Goal: Information Seeking & Learning: Learn about a topic

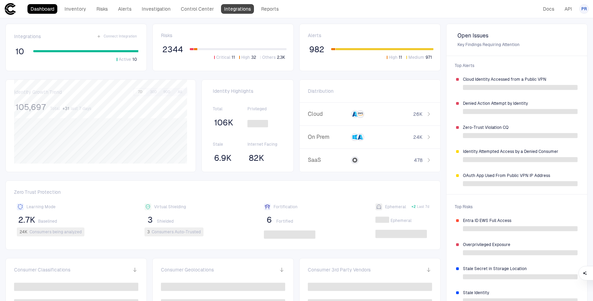
click at [238, 10] on link "Integrations" at bounding box center [237, 9] width 33 height 10
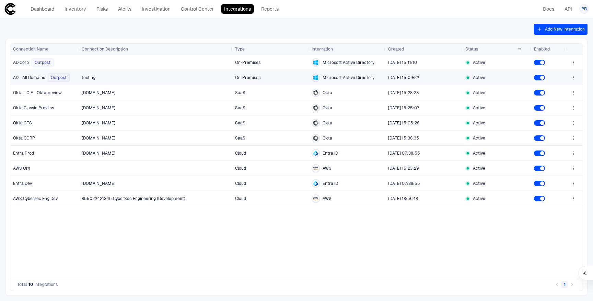
click at [161, 79] on span "testing" at bounding box center [156, 78] width 148 height 14
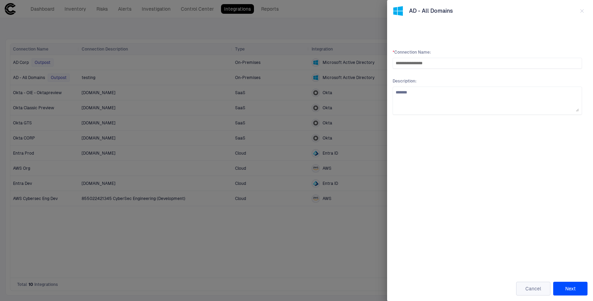
click at [533, 292] on button "Cancel" at bounding box center [533, 288] width 34 height 14
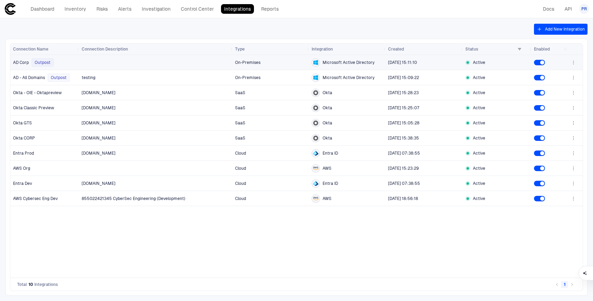
click at [162, 64] on div at bounding box center [156, 62] width 148 height 14
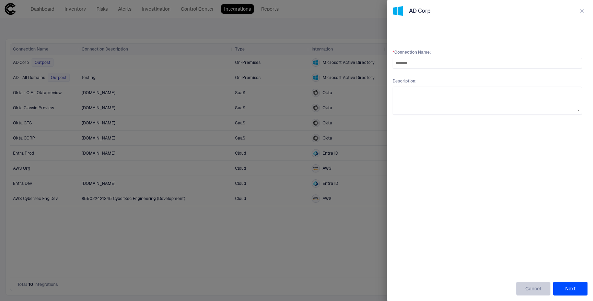
click at [533, 290] on button "Cancel" at bounding box center [533, 288] width 34 height 14
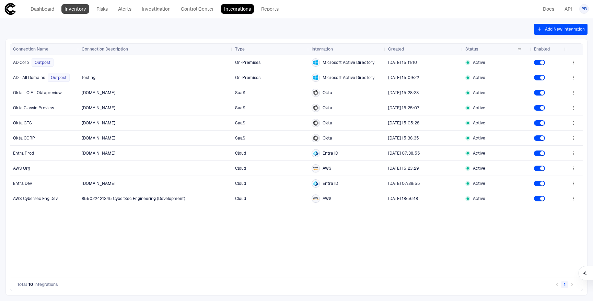
click at [70, 10] on link "Inventory" at bounding box center [75, 9] width 28 height 10
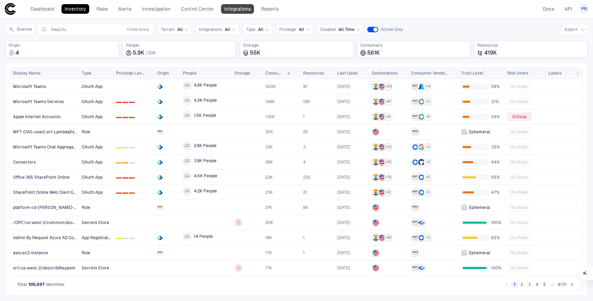
click at [242, 10] on link "Integrations" at bounding box center [237, 9] width 33 height 10
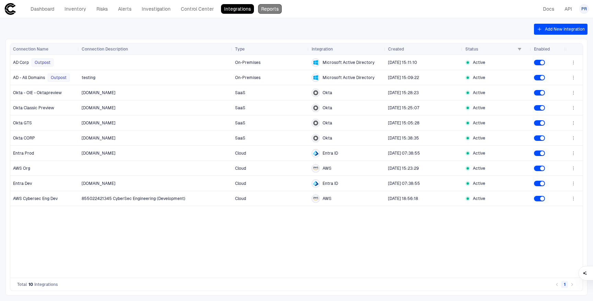
click at [271, 10] on link "Reports" at bounding box center [270, 9] width 24 height 10
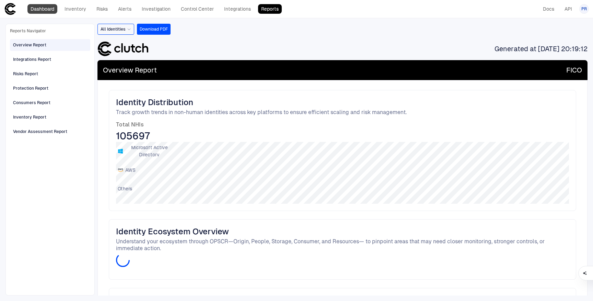
click at [44, 11] on link "Dashboard" at bounding box center [42, 9] width 30 height 10
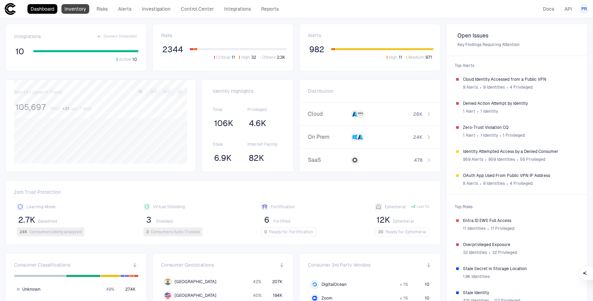
click at [74, 10] on link "Inventory" at bounding box center [75, 9] width 28 height 10
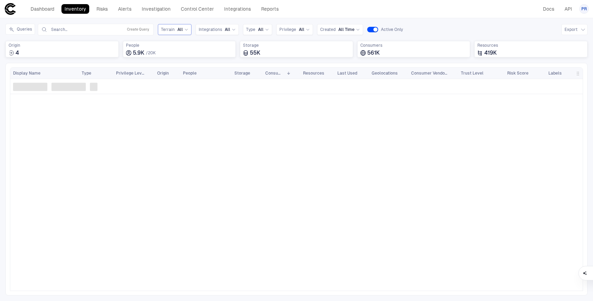
click at [182, 30] on div "All" at bounding box center [182, 29] width 11 height 5
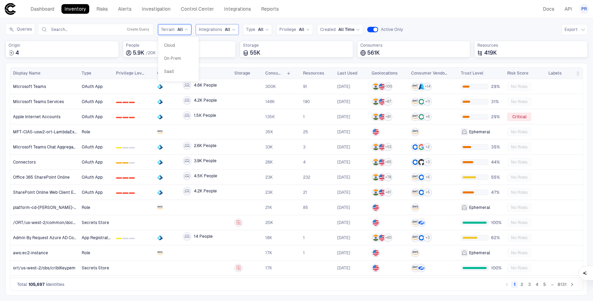
click at [219, 30] on span "Integrations" at bounding box center [210, 29] width 23 height 5
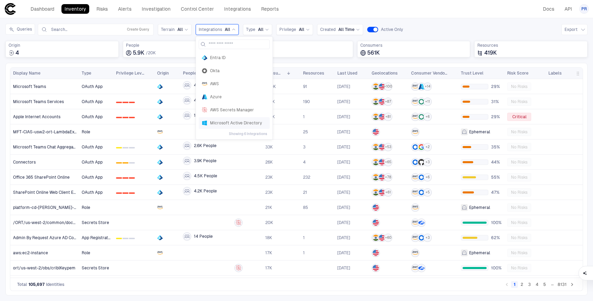
click at [223, 120] on span "Microsoft Active Directory" at bounding box center [238, 122] width 57 height 5
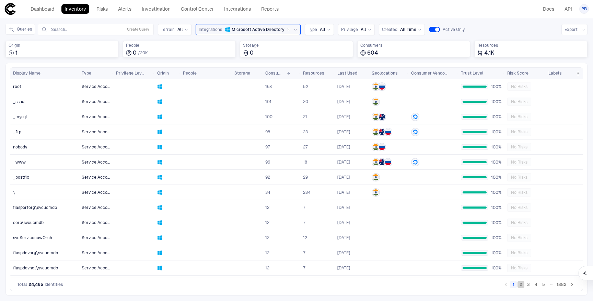
click at [522, 286] on button "2" at bounding box center [521, 284] width 7 height 7
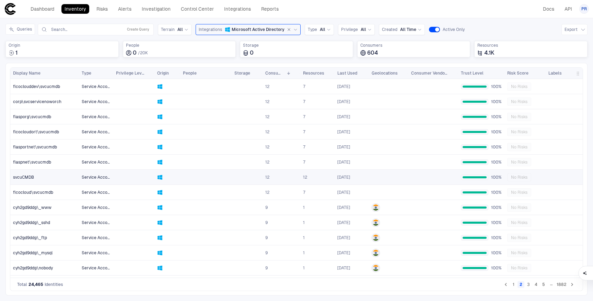
click at [37, 177] on div "svcuCMDB" at bounding box center [45, 176] width 64 height 5
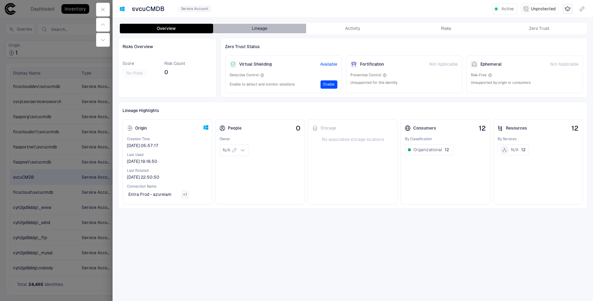
click at [262, 28] on button "Lineage" at bounding box center [259, 29] width 93 height 10
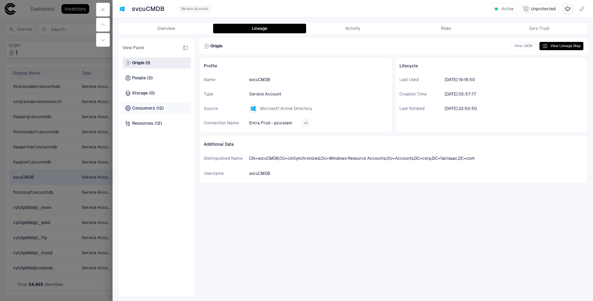
click at [145, 108] on span "Consumers" at bounding box center [143, 107] width 23 height 5
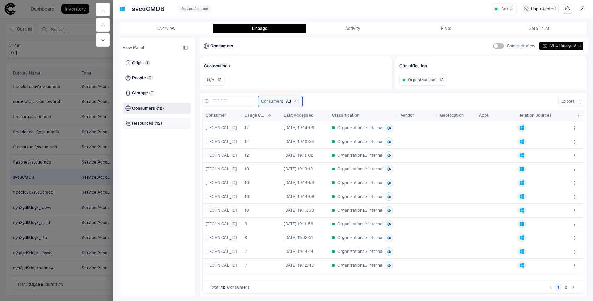
click at [141, 121] on span "Resources" at bounding box center [142, 122] width 21 height 5
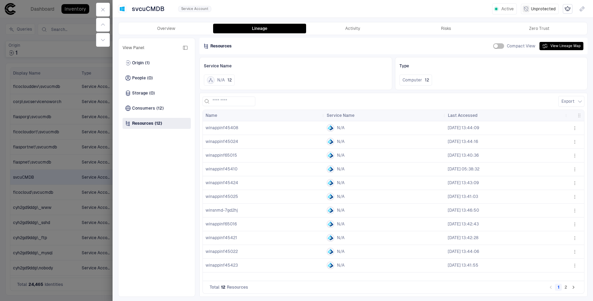
click at [349, 129] on div "N/A" at bounding box center [385, 128] width 116 height 8
click at [232, 129] on span "winappinf45408" at bounding box center [222, 127] width 33 height 5
click at [575, 127] on icon "button" at bounding box center [574, 127] width 5 height 5
click at [482, 85] on div at bounding box center [296, 150] width 593 height 301
click at [552, 46] on button "View Lineage Map" at bounding box center [562, 46] width 44 height 8
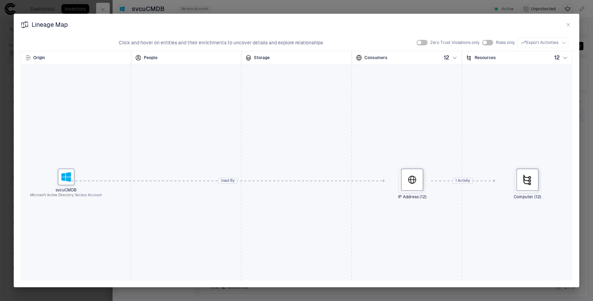
drag, startPoint x: 322, startPoint y: 193, endPoint x: 312, endPoint y: 197, distance: 10.2
click at [312, 196] on div "svcuCMDB Microsoft Active Directory Service Account IP Address (12) Computer (1…" at bounding box center [297, 180] width 552 height 275
click at [226, 181] on div "Used By" at bounding box center [227, 180] width 19 height 10
click at [304, 210] on div "svcuCMDB Microsoft Active Directory Service Account IP Address (12) Computer (1…" at bounding box center [297, 180] width 552 height 275
click at [198, 213] on span "Unknown" at bounding box center [204, 215] width 85 height 14
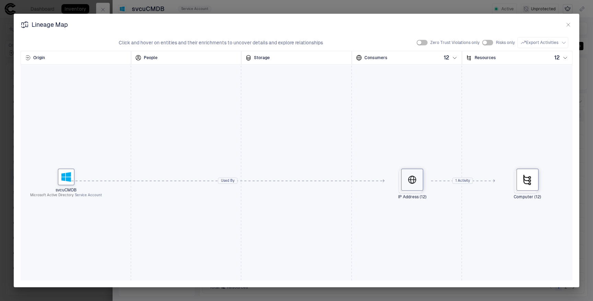
click at [419, 182] on div at bounding box center [412, 180] width 22 height 22
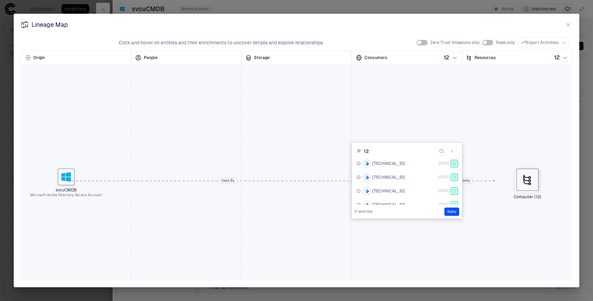
click at [531, 182] on icon at bounding box center [527, 179] width 11 height 11
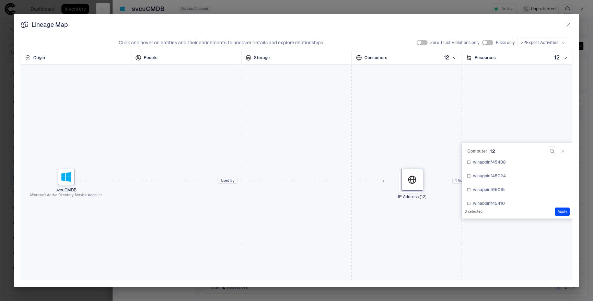
click at [434, 83] on div "svcuCMDB Microsoft Active Directory Service Account IP Address (12) Computer (1…" at bounding box center [297, 180] width 552 height 275
click at [569, 24] on icon "button" at bounding box center [568, 24] width 5 height 5
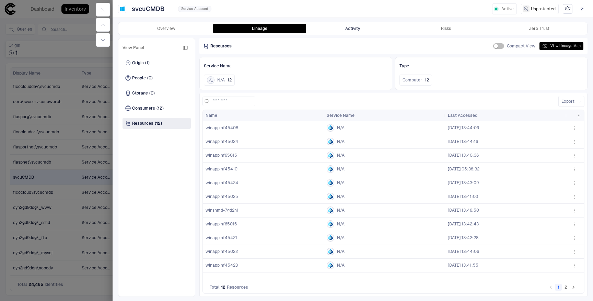
click at [360, 31] on button "Activity" at bounding box center [352, 29] width 93 height 10
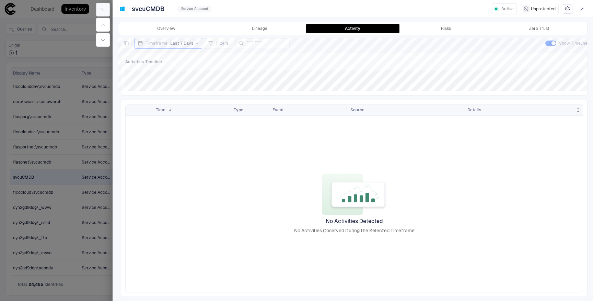
click at [102, 10] on icon "button" at bounding box center [103, 9] width 3 height 3
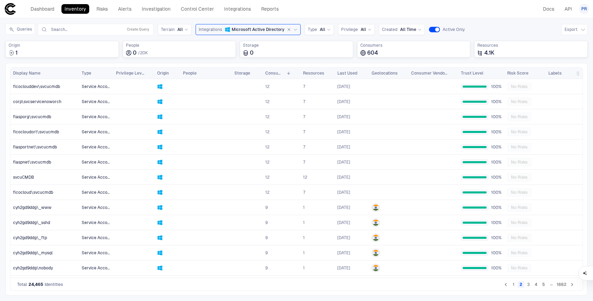
click at [527, 284] on button "3" at bounding box center [528, 284] width 7 height 7
click at [479, 73] on span "Trust Level" at bounding box center [472, 72] width 23 height 5
click at [362, 30] on span "All" at bounding box center [363, 29] width 5 height 5
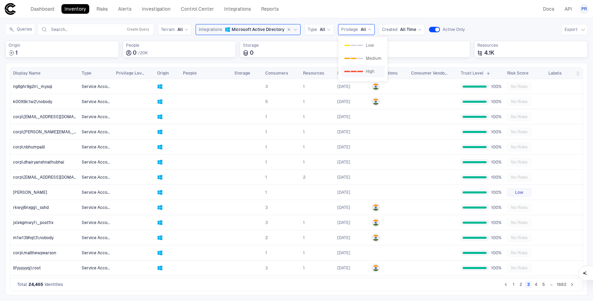
click at [358, 71] on div "2" at bounding box center [360, 71] width 6 height 1
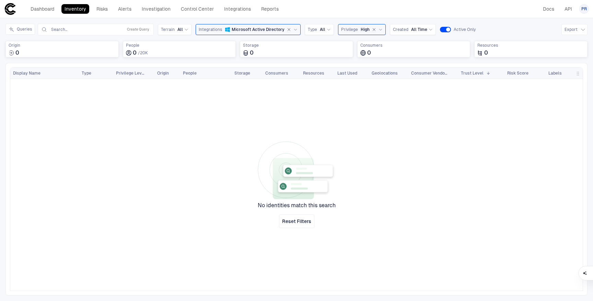
click at [367, 25] on div "Privilege High" at bounding box center [362, 29] width 48 height 11
click at [366, 56] on div "0 1 2 Medium" at bounding box center [362, 58] width 37 height 5
click at [379, 28] on icon "button" at bounding box center [381, 29] width 4 height 4
click at [266, 28] on span "Microsoft Active Directory" at bounding box center [258, 29] width 53 height 5
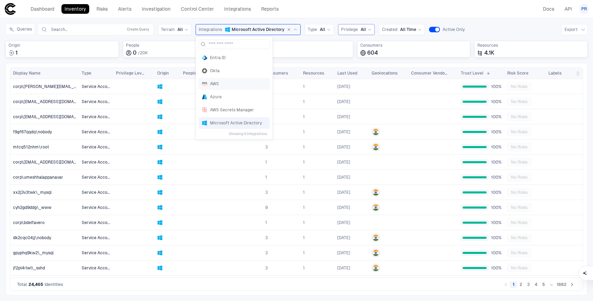
click at [218, 83] on span "AWS" at bounding box center [238, 83] width 57 height 5
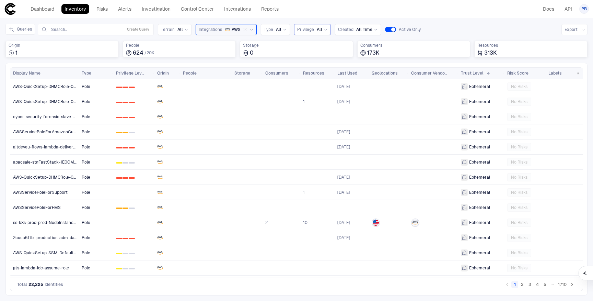
click at [521, 282] on button "2" at bounding box center [522, 284] width 7 height 7
click at [532, 286] on button "3" at bounding box center [530, 284] width 7 height 7
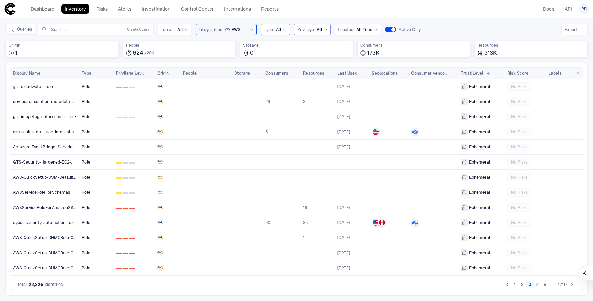
click at [283, 29] on icon at bounding box center [285, 29] width 4 height 4
click at [320, 30] on span "All" at bounding box center [319, 29] width 5 height 5
click at [309, 72] on span at bounding box center [309, 71] width 4 height 3
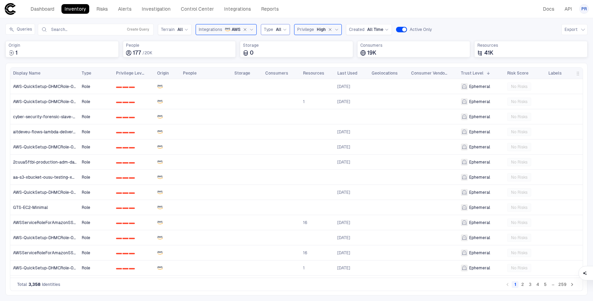
click at [329, 30] on icon "button" at bounding box center [330, 29] width 4 height 4
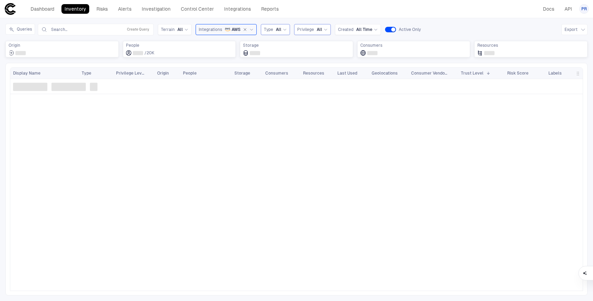
click at [279, 28] on span "All" at bounding box center [278, 29] width 5 height 5
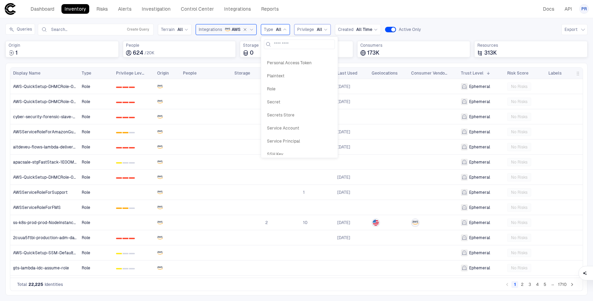
scroll to position [288, 0]
click at [288, 108] on span "Service Account" at bounding box center [299, 108] width 65 height 5
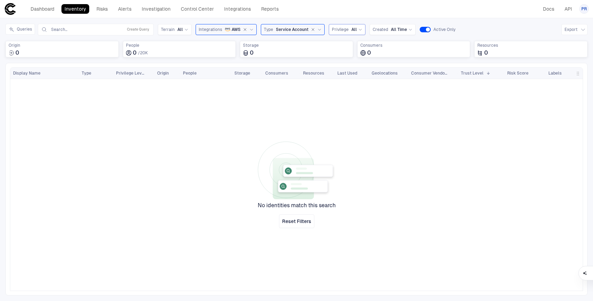
click at [326, 7] on div "Dashboard Inventory Risks Alerts Investigation Control Center Integrations Repo…" at bounding box center [296, 9] width 585 height 12
click at [312, 29] on icon "button" at bounding box center [313, 29] width 2 height 2
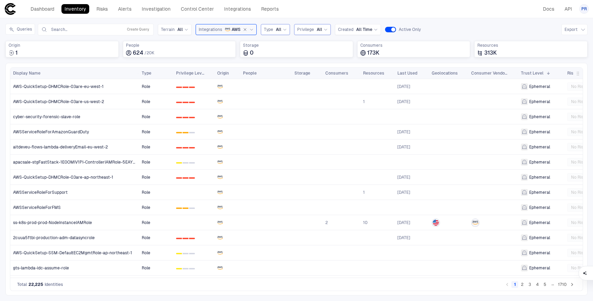
drag, startPoint x: 78, startPoint y: 73, endPoint x: 139, endPoint y: 73, distance: 60.8
click at [139, 73] on div at bounding box center [138, 73] width 3 height 11
click at [116, 60] on div "Queries Search... Create Query Terrain All Integrations AWS Type All Privilege …" at bounding box center [296, 43] width 582 height 39
click at [253, 30] on div "Integrations AWS" at bounding box center [226, 29] width 61 height 11
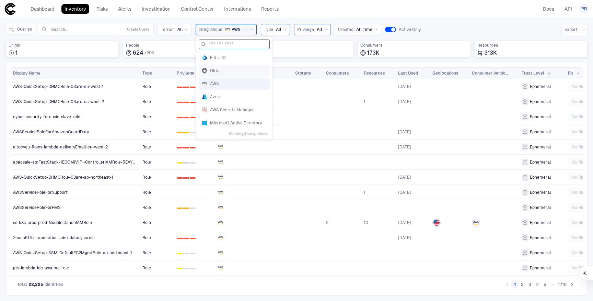
click at [215, 71] on span "Okta" at bounding box center [238, 70] width 57 height 5
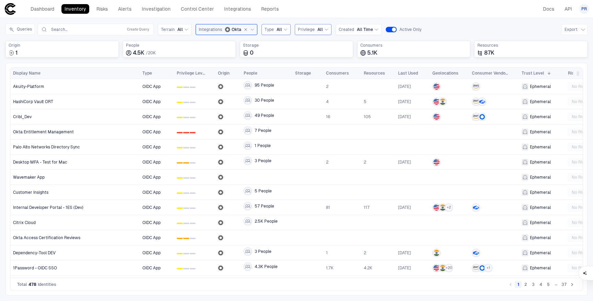
click at [250, 31] on icon at bounding box center [252, 29] width 4 height 4
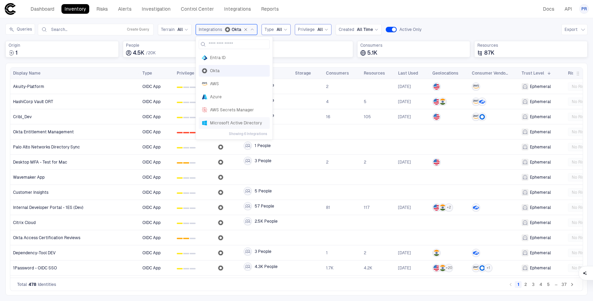
click at [221, 124] on span "Microsoft Active Directory" at bounding box center [238, 122] width 57 height 5
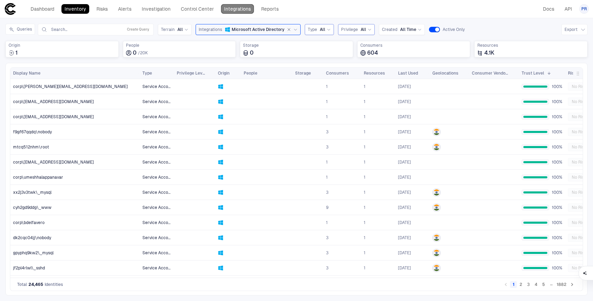
click at [236, 9] on link "Integrations" at bounding box center [237, 9] width 33 height 10
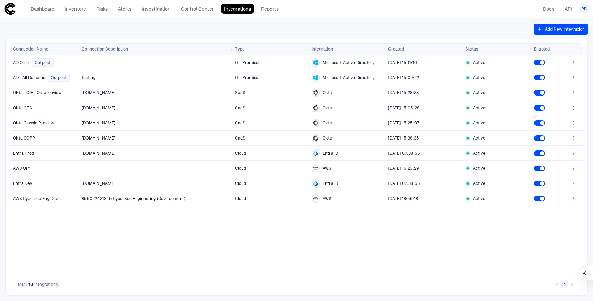
click at [540, 31] on icon "button" at bounding box center [539, 28] width 5 height 5
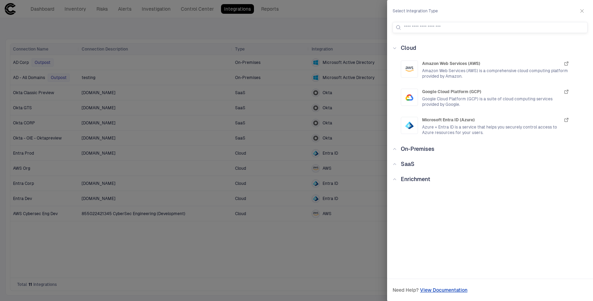
click at [396, 180] on icon at bounding box center [395, 179] width 4 height 4
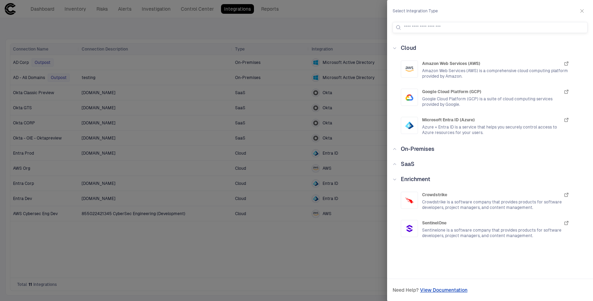
click at [395, 178] on icon at bounding box center [395, 179] width 4 height 4
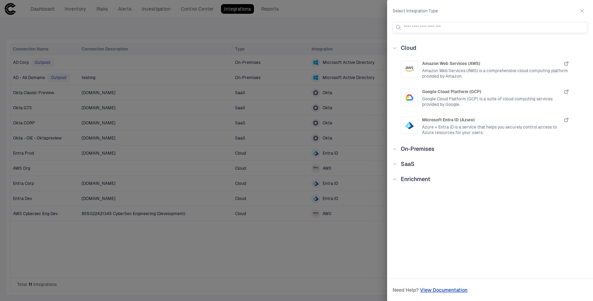
click at [395, 164] on icon at bounding box center [395, 164] width 4 height 4
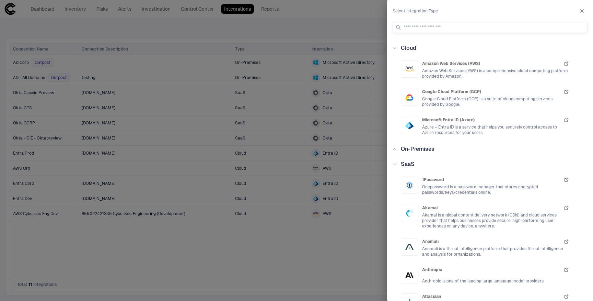
click at [393, 166] on icon at bounding box center [395, 164] width 4 height 4
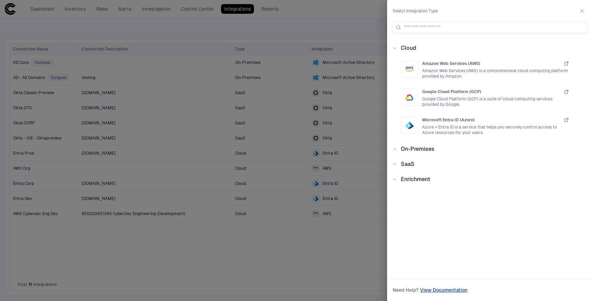
click at [580, 11] on icon "button" at bounding box center [581, 10] width 5 height 5
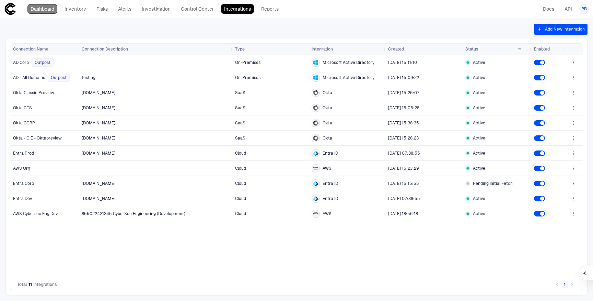
click at [38, 9] on link "Dashboard" at bounding box center [42, 9] width 30 height 10
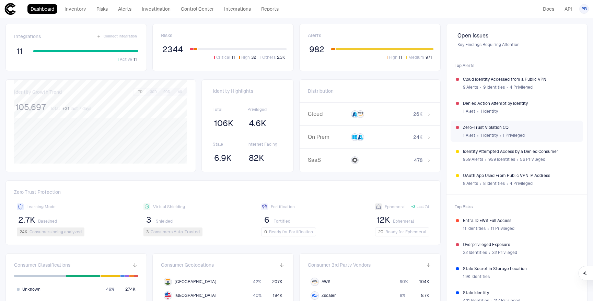
click at [491, 131] on div "1 Alert ∙ 1 Identity ∙ 1 Privileged" at bounding box center [520, 135] width 115 height 10
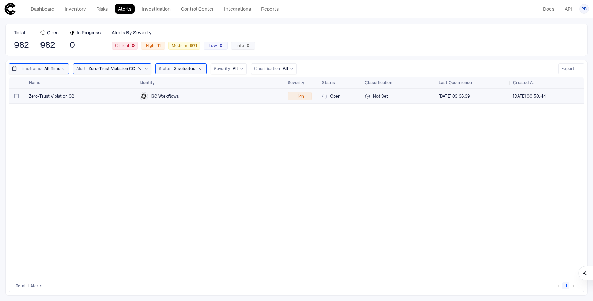
click at [56, 95] on span "Zero-Trust Violation CQ" at bounding box center [52, 95] width 46 height 5
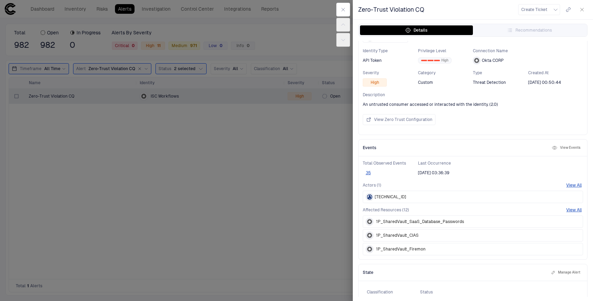
scroll to position [54, 0]
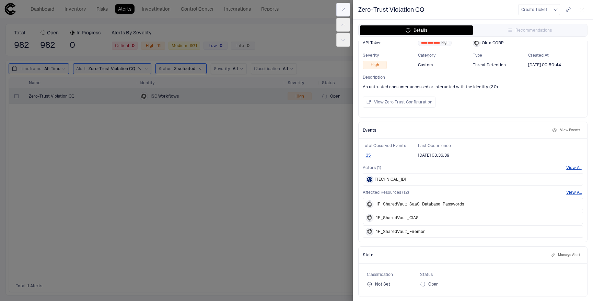
click at [345, 8] on icon "button" at bounding box center [343, 9] width 3 height 3
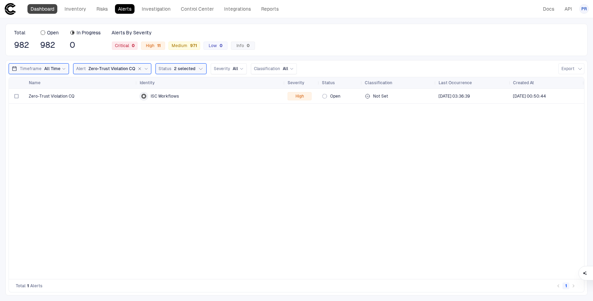
click at [43, 9] on link "Dashboard" at bounding box center [42, 9] width 30 height 10
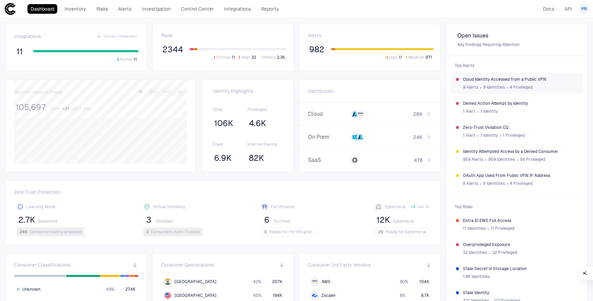
click at [496, 84] on div "9 Alerts ∙ 9 Identities ∙ 4 Privileged" at bounding box center [520, 87] width 115 height 10
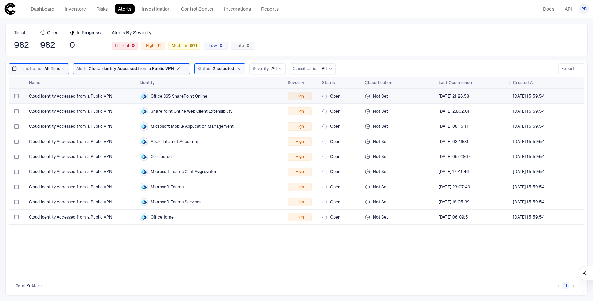
click at [95, 96] on span "Cloud Identity Accessed from a Public VPN" at bounding box center [70, 95] width 83 height 5
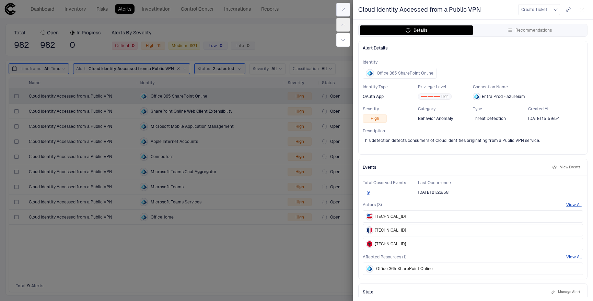
click at [345, 9] on icon "button" at bounding box center [342, 9] width 5 height 5
